Goal: Transaction & Acquisition: Book appointment/travel/reservation

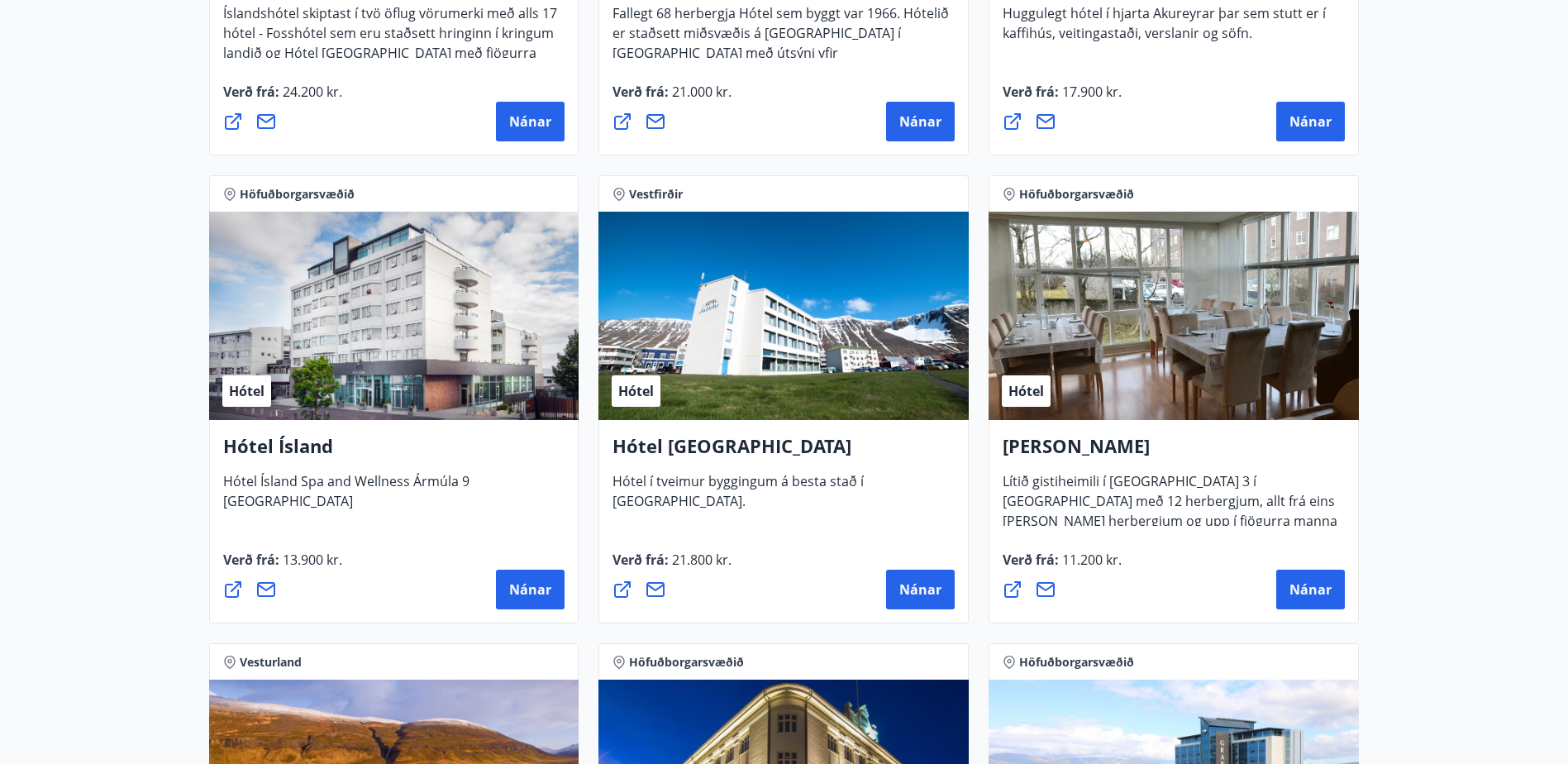
scroll to position [2479, 0]
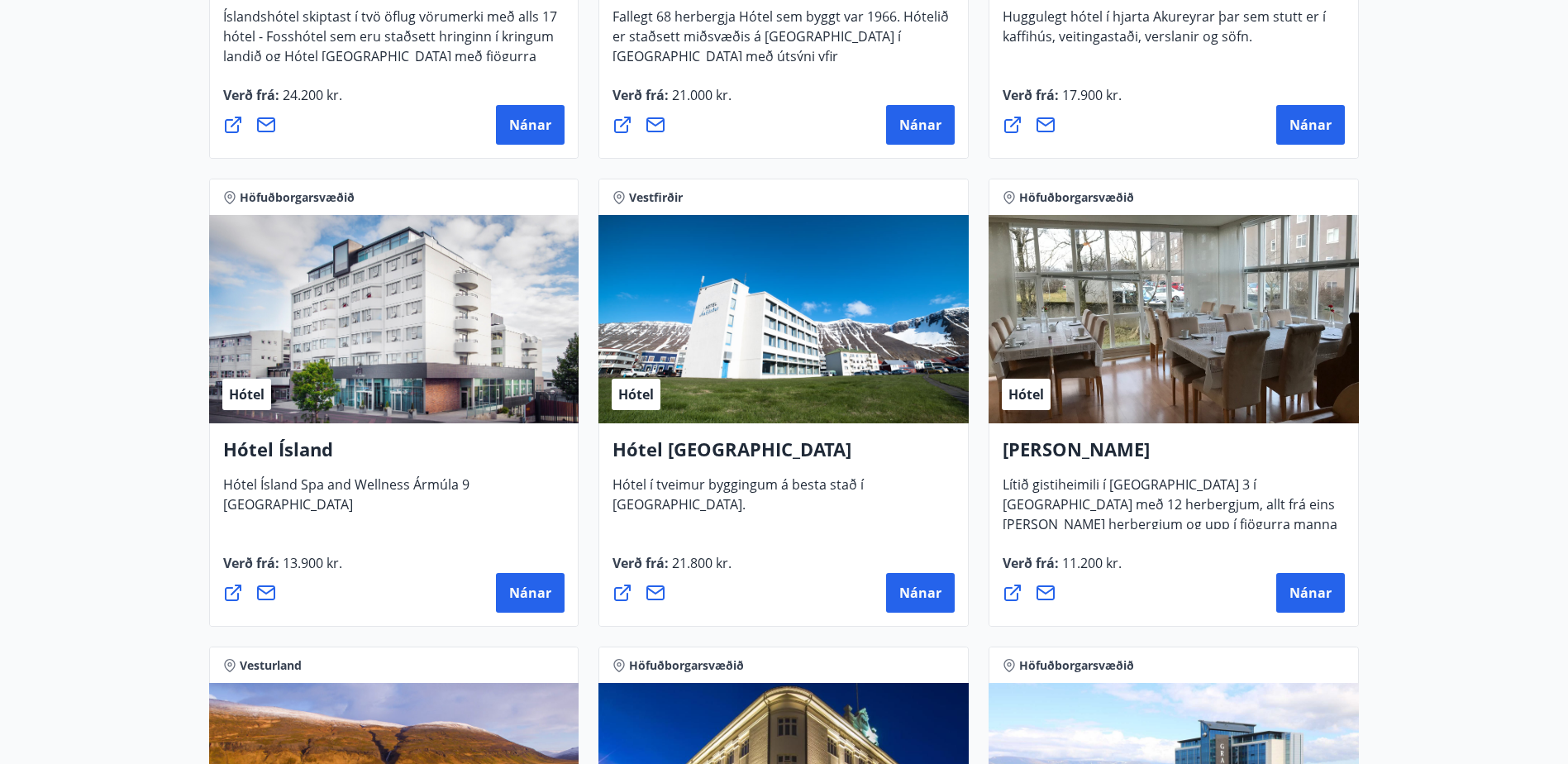
click at [1245, 309] on div "Hótel" at bounding box center [1174, 319] width 371 height 208
click at [1401, 478] on main "29 Tilboð fundin Svæði Allt Tegund Allt [PERSON_NAME] Höfuðborgarsvæðið, Suðurl…" at bounding box center [784, 47] width 1568 height 4920
click at [1107, 453] on h4 "[PERSON_NAME]" at bounding box center [1174, 455] width 342 height 38
click at [1310, 592] on span "Nánar" at bounding box center [1310, 592] width 43 height 18
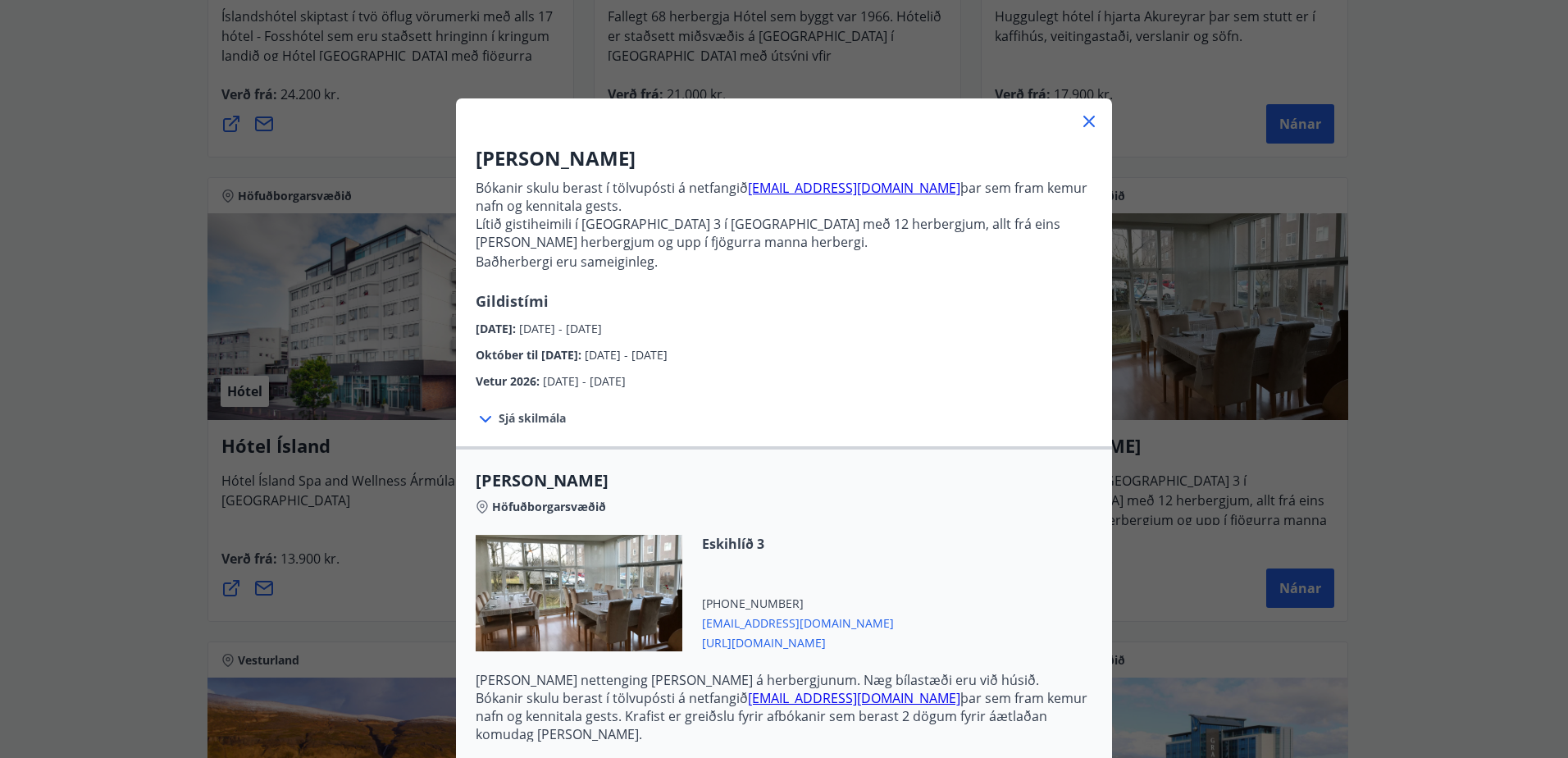
click at [1088, 116] on icon at bounding box center [1089, 121] width 11 height 11
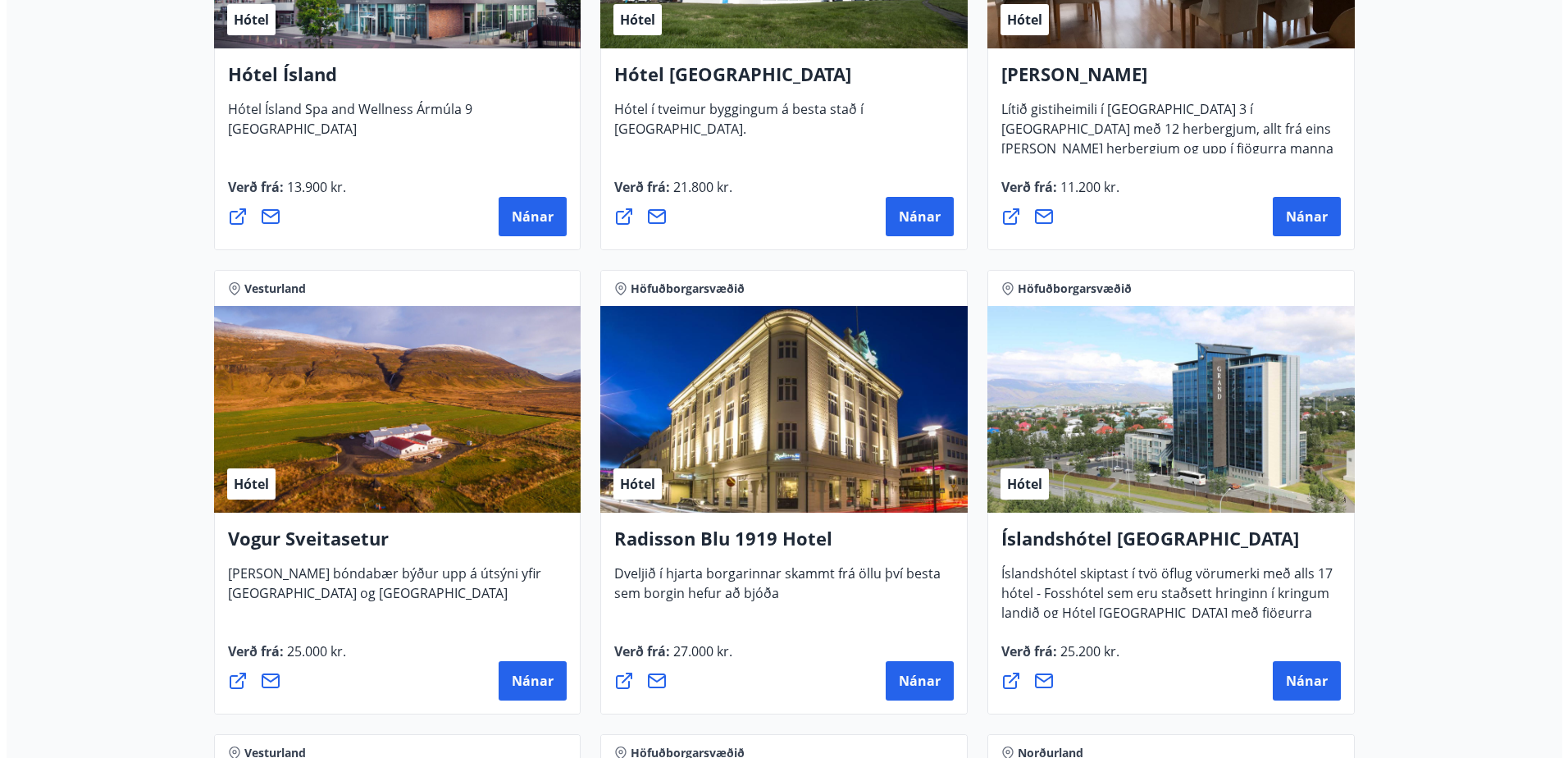
scroll to position [2870, 0]
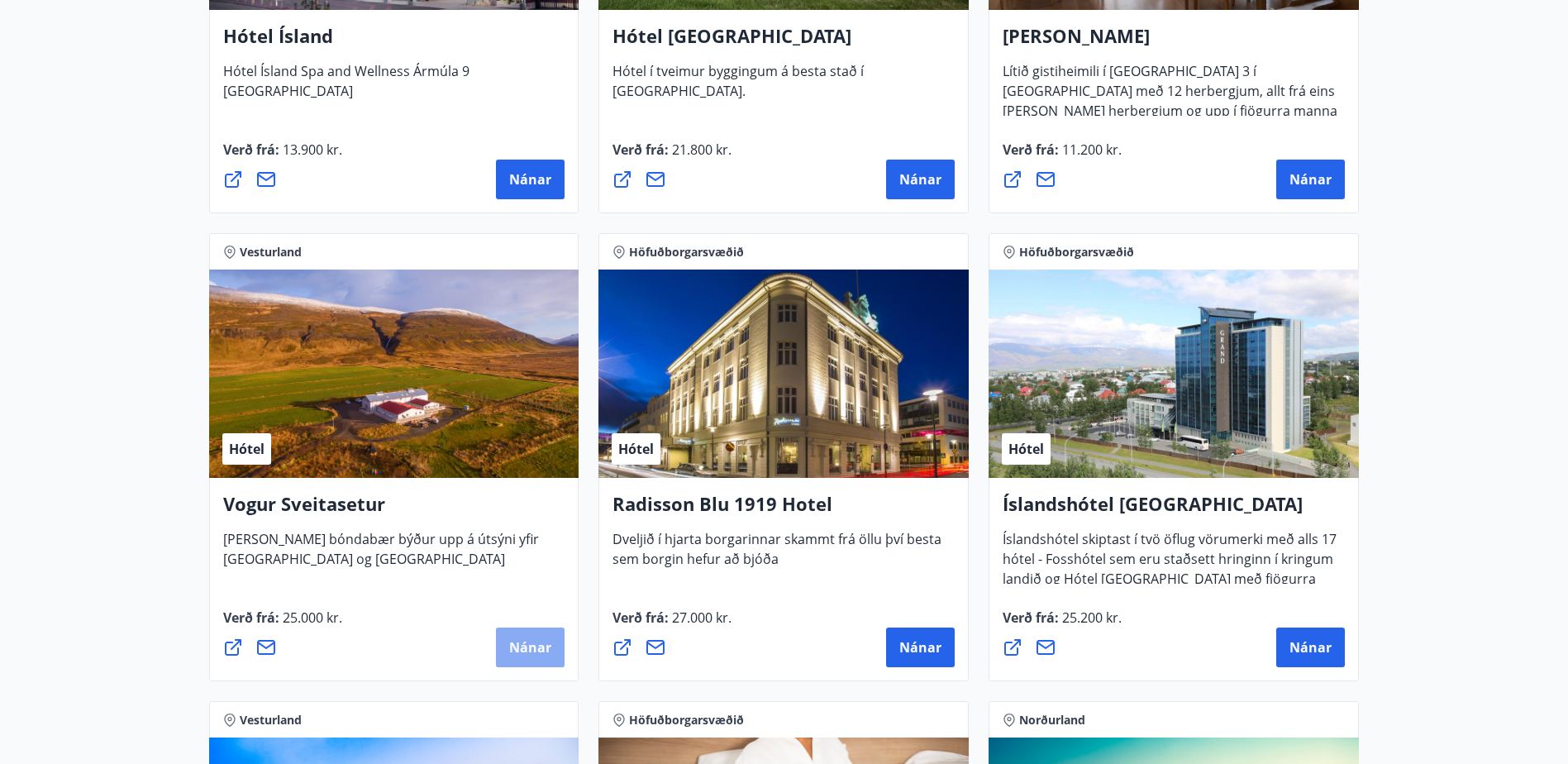
click at [533, 646] on span "Nánar" at bounding box center [530, 647] width 43 height 18
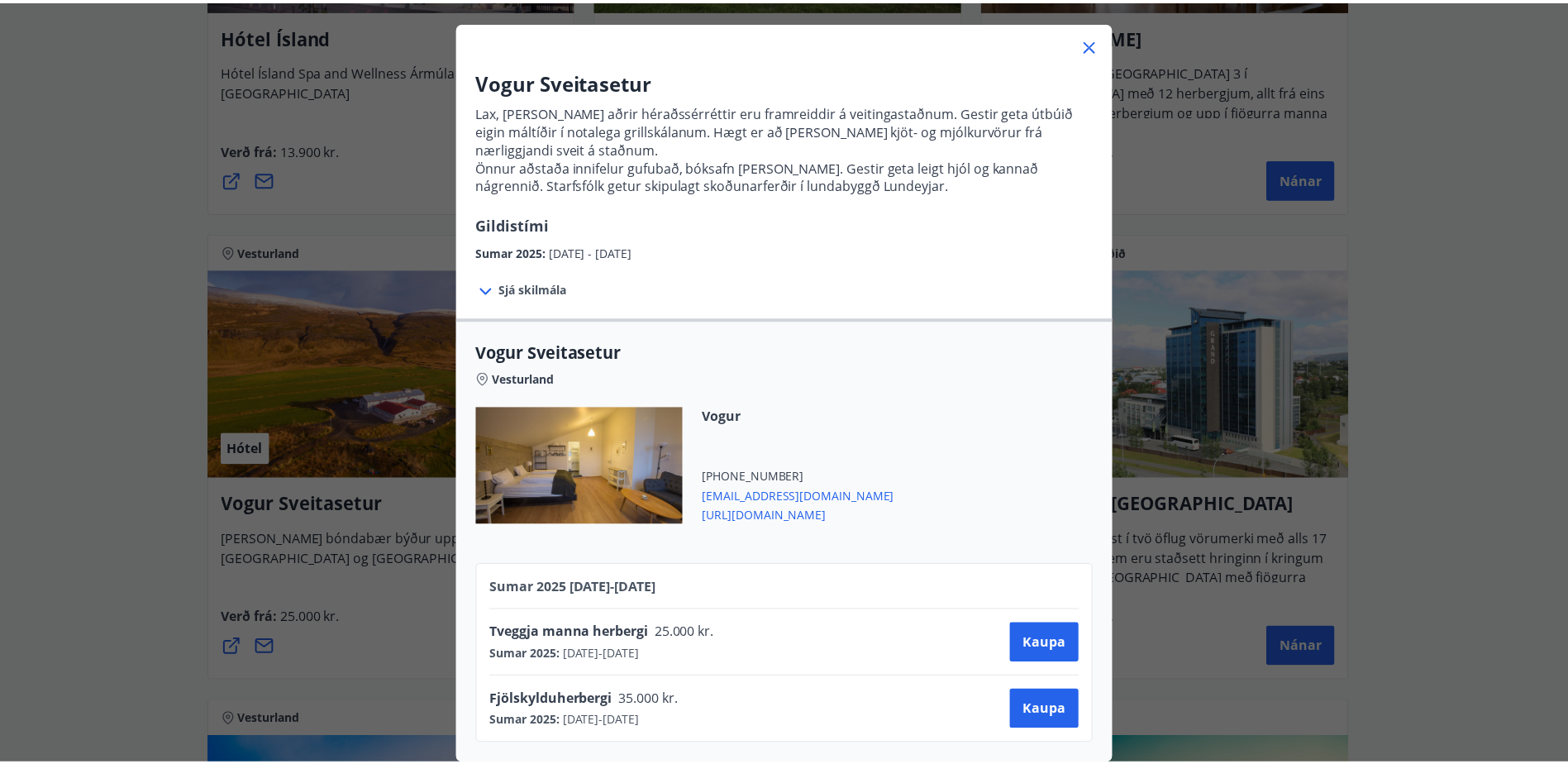
scroll to position [0, 0]
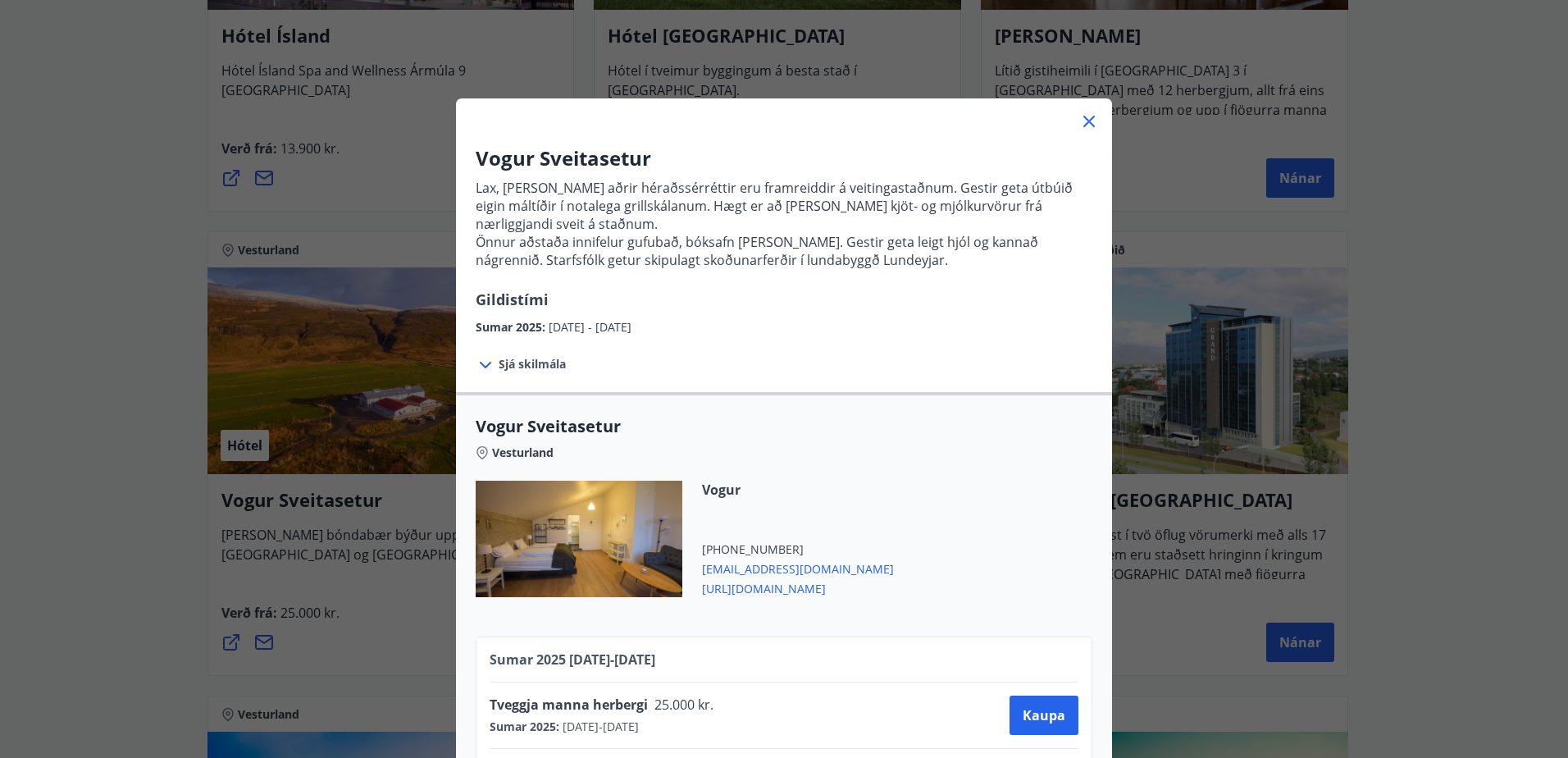
click at [1088, 122] on icon at bounding box center [1088, 121] width 20 height 20
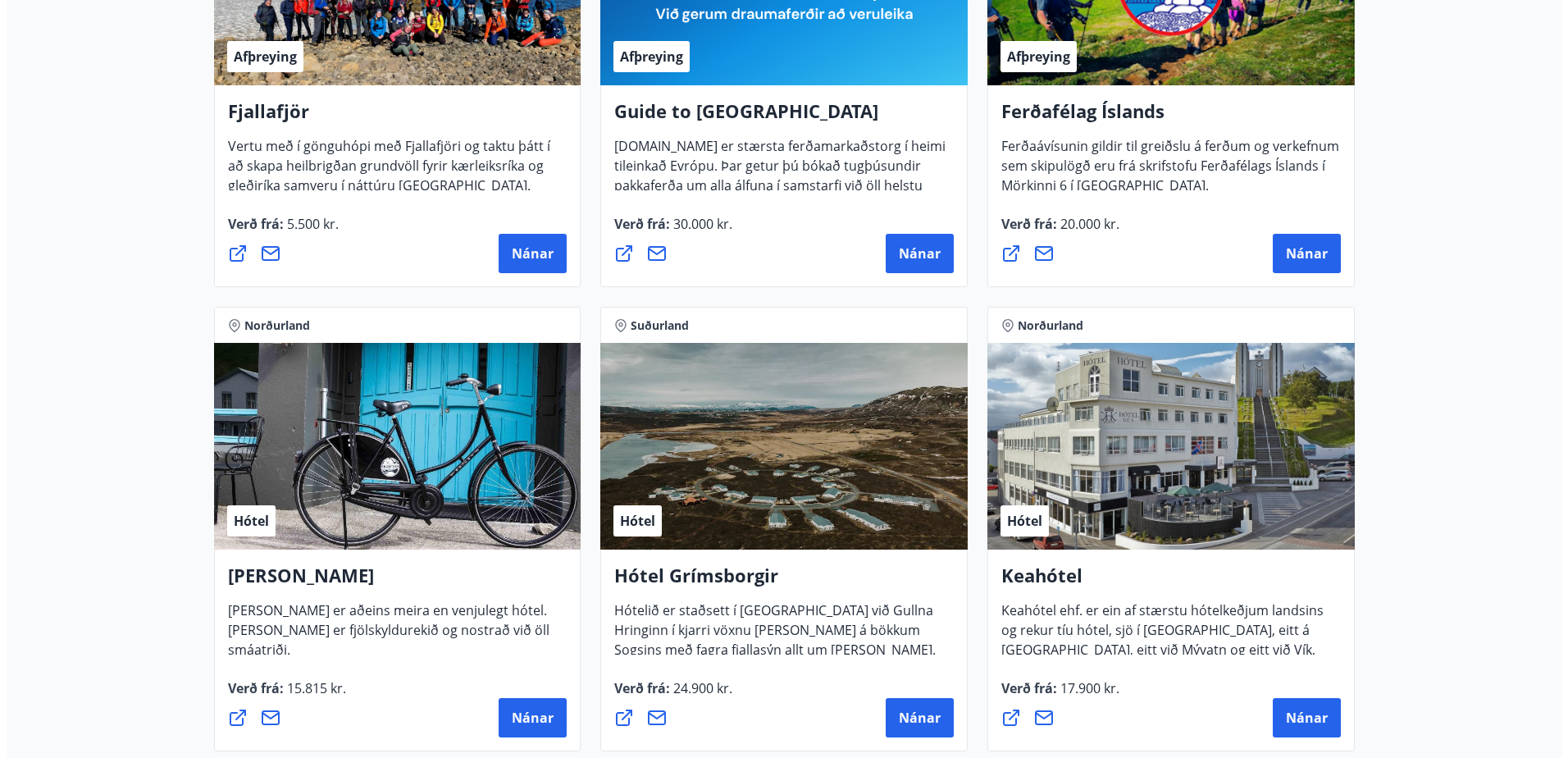
scroll to position [492, 0]
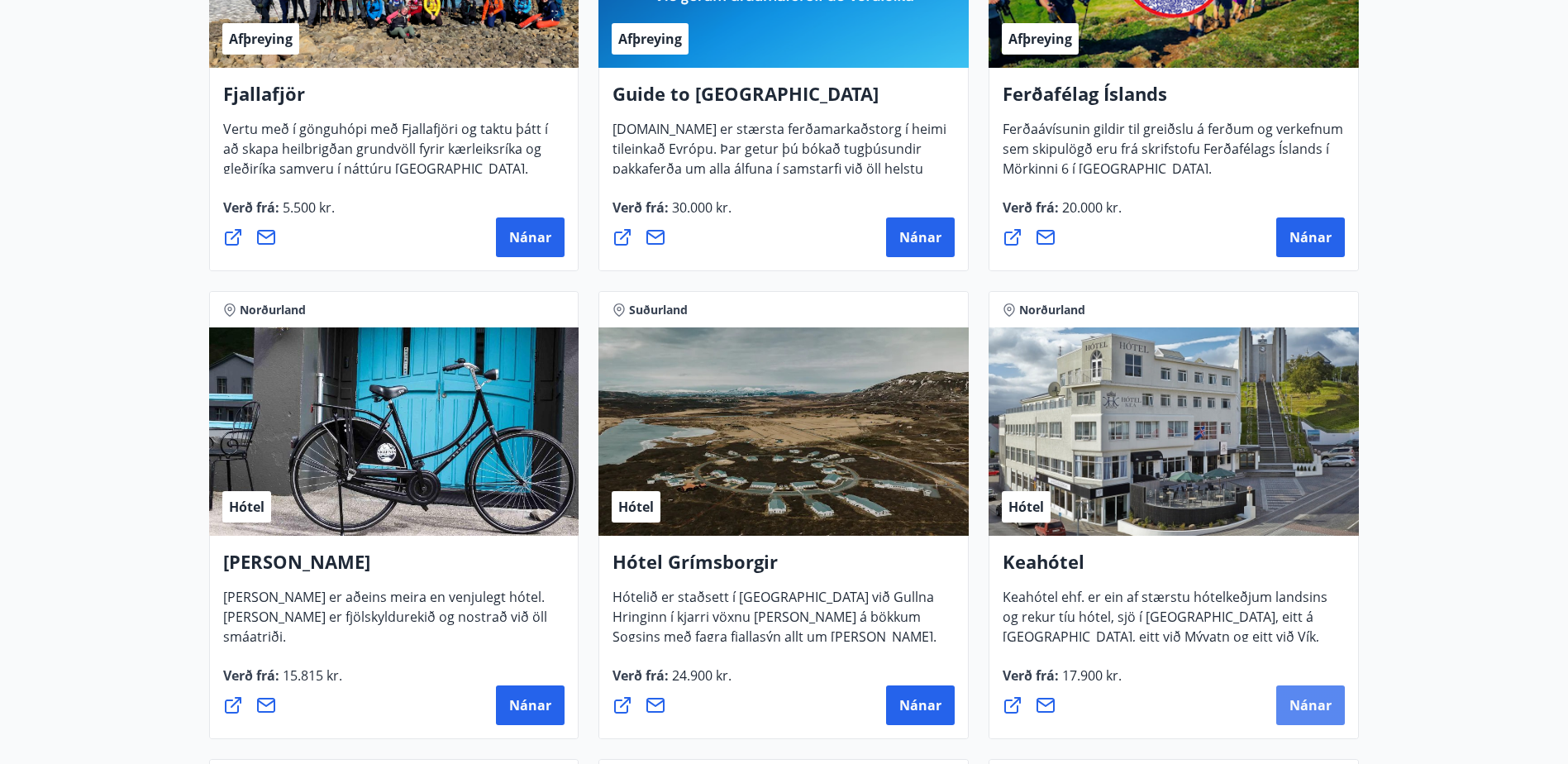
click at [1296, 709] on span "Nánar" at bounding box center [1310, 704] width 43 height 18
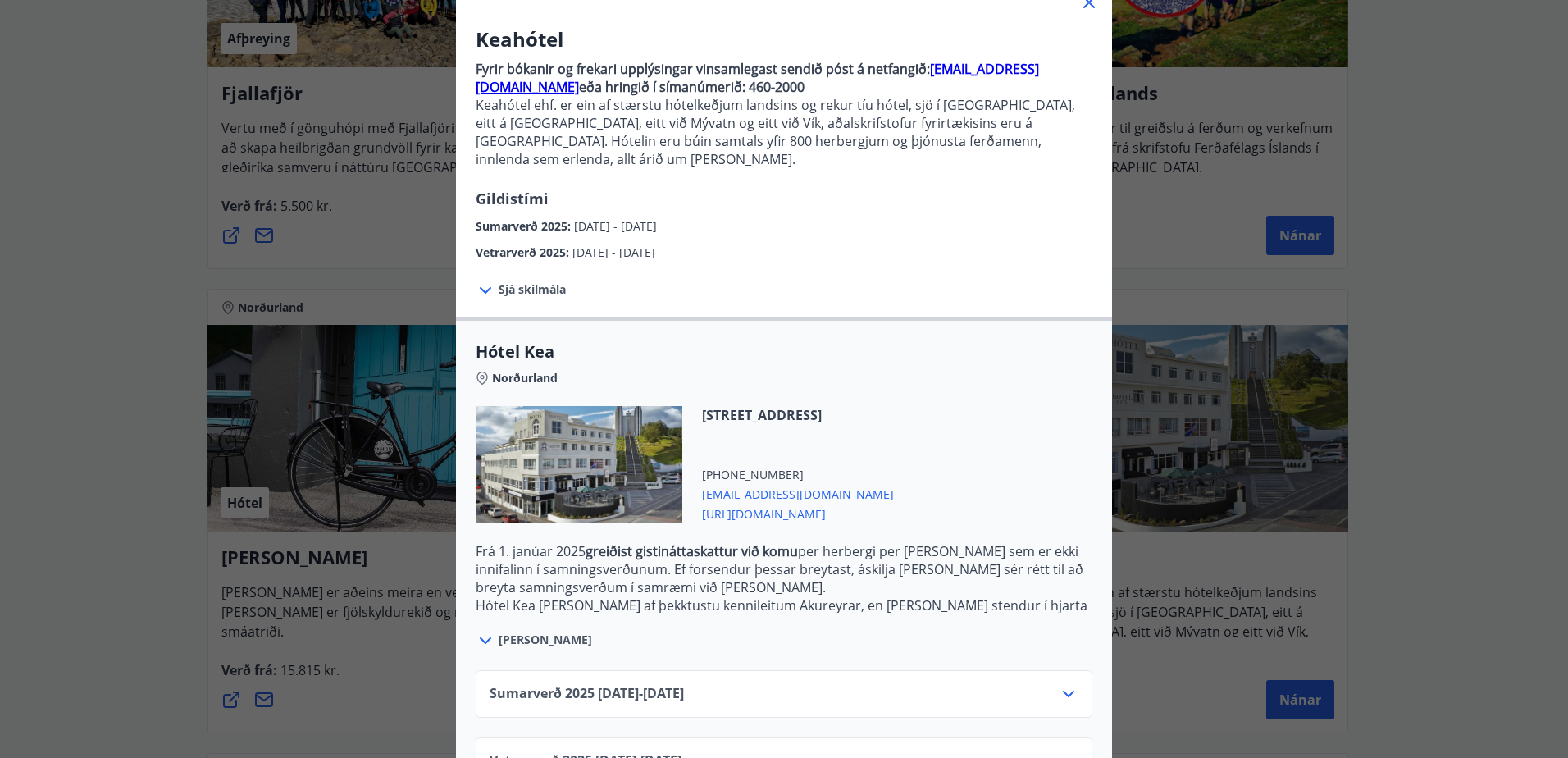
scroll to position [159, 0]
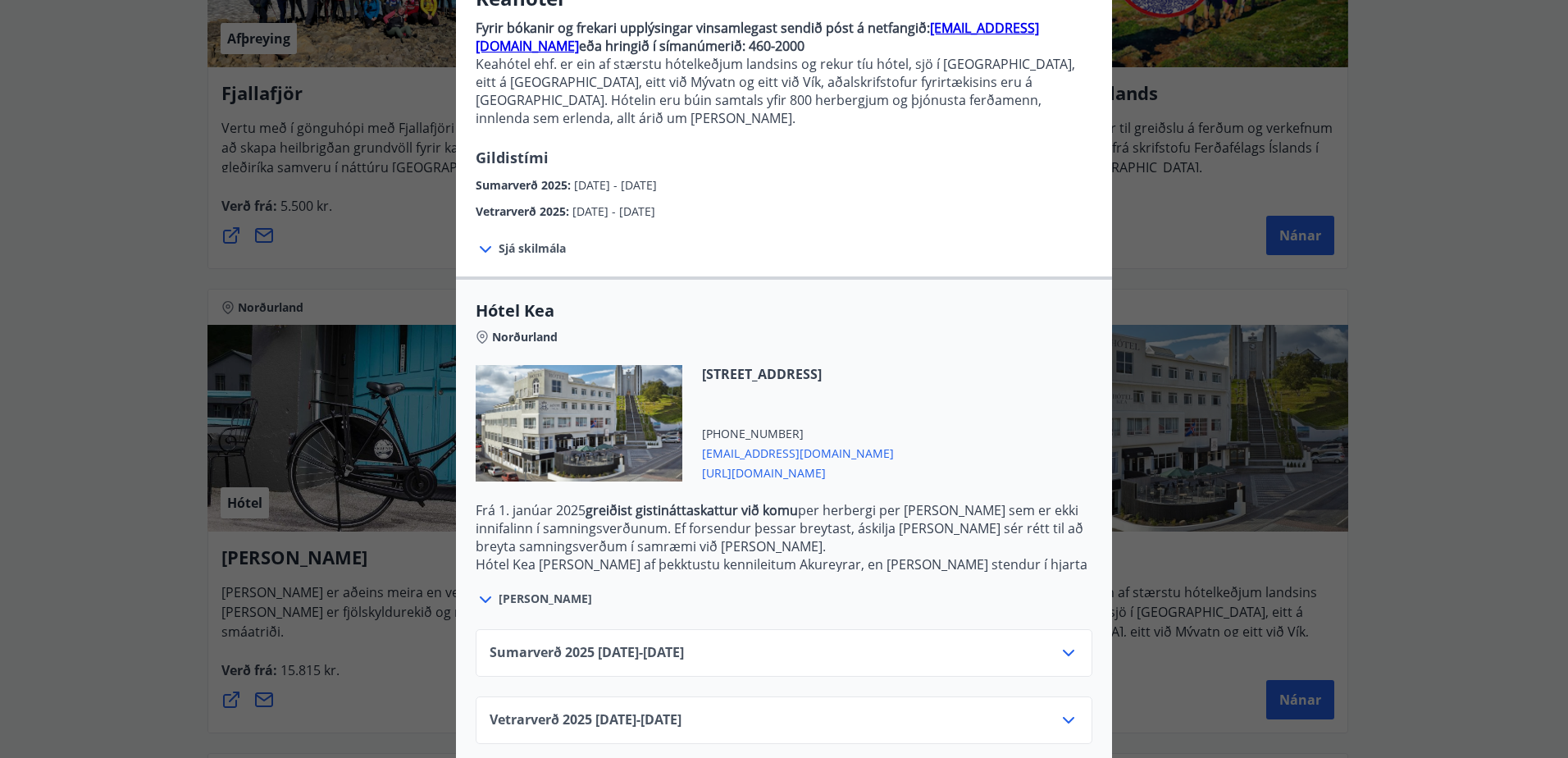
click at [1063, 649] on icon at bounding box center [1069, 652] width 11 height 7
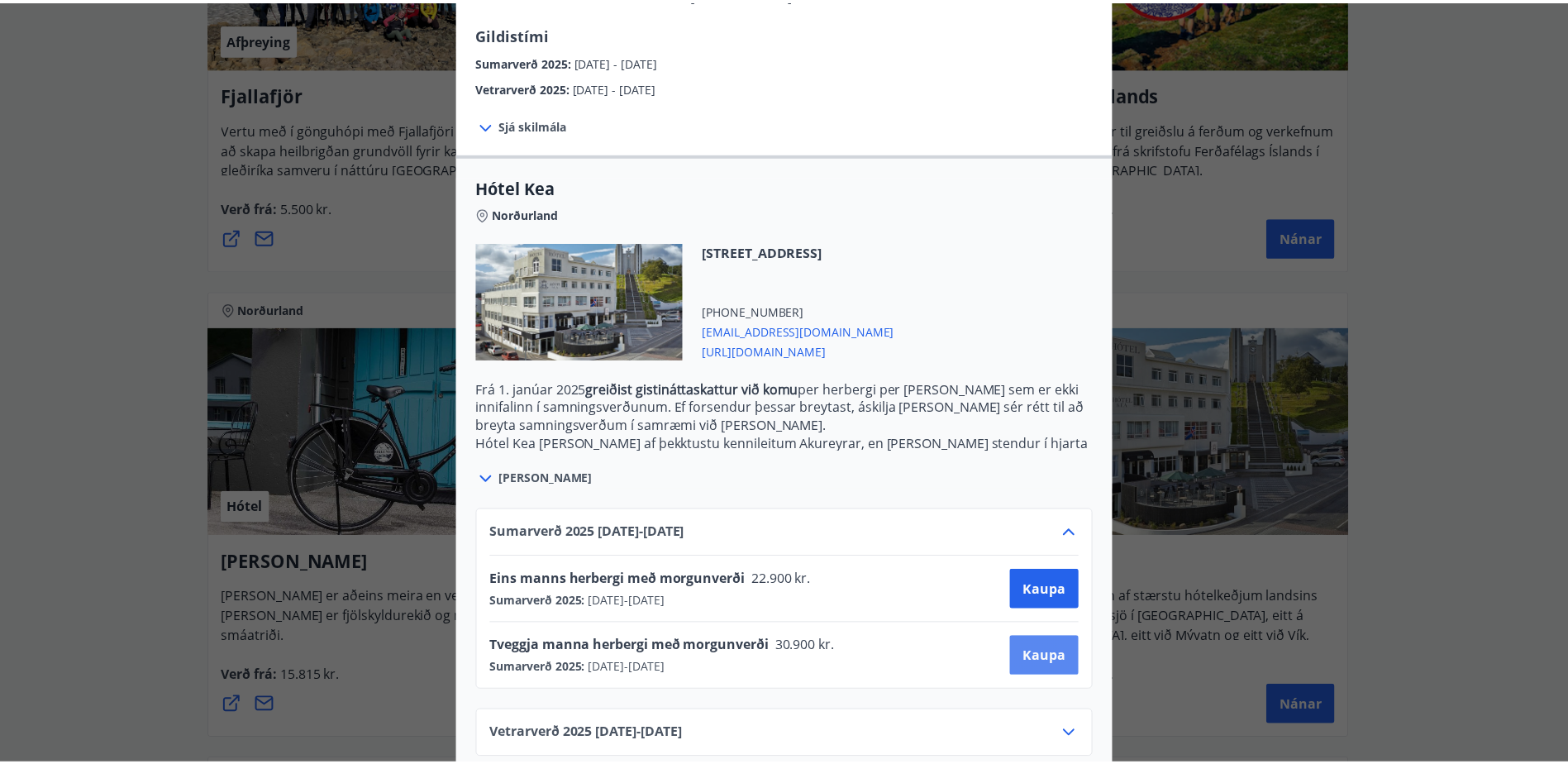
scroll to position [295, 0]
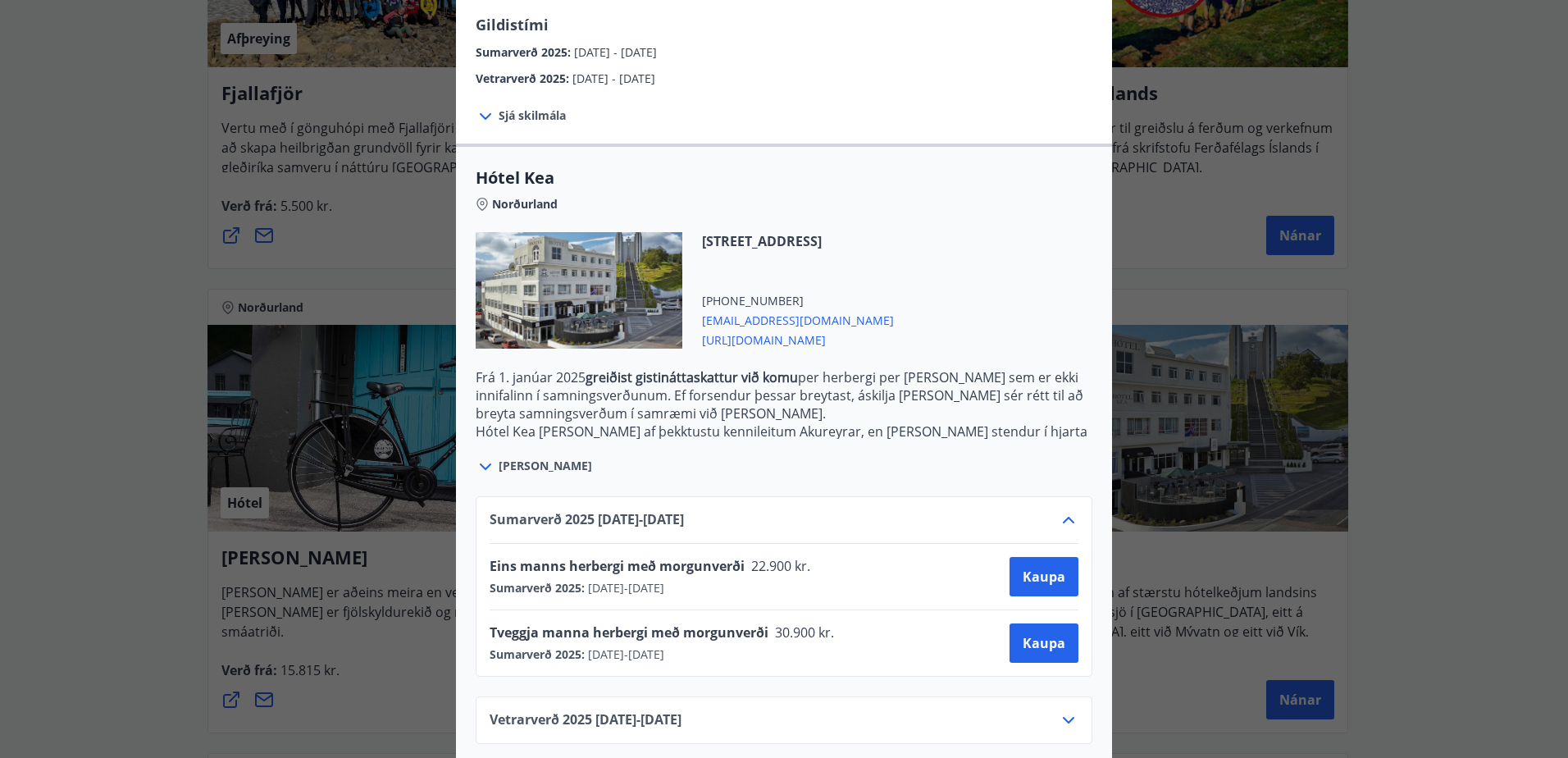
click at [1515, 322] on div "Keahótel Fyrir bókanir og frekari upplýsingar vinsamlegast sendið póst á netfan…" at bounding box center [784, 86] width 1568 height 758
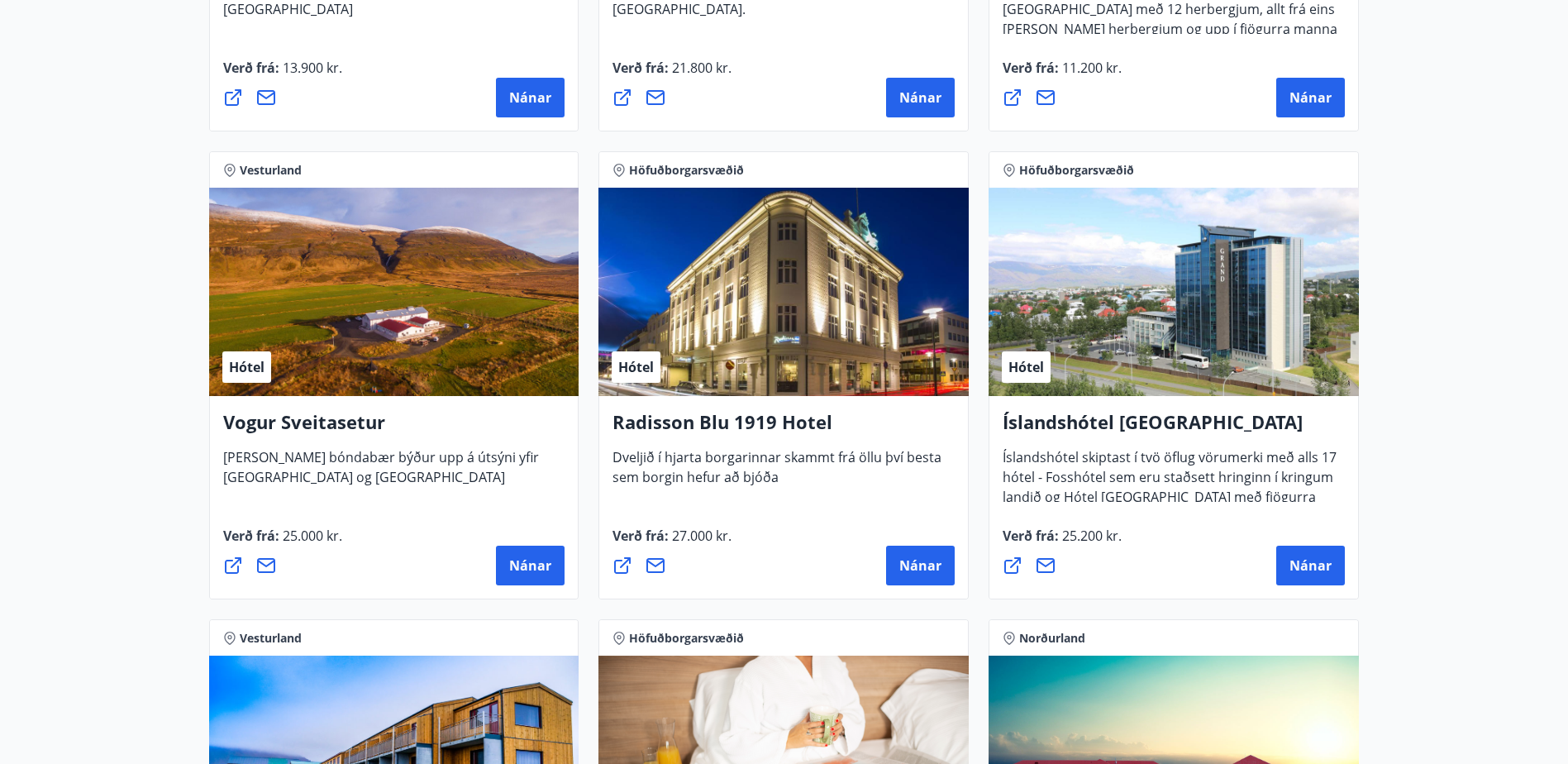
scroll to position [2892, 0]
